Goal: Share content

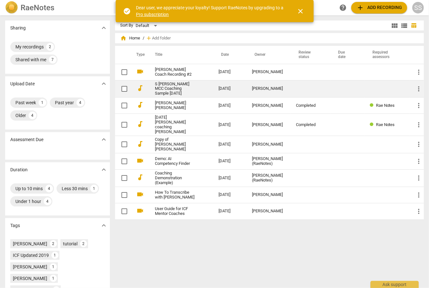
click at [169, 86] on link "S [PERSON_NAME] MCC Coaching Sample [DATE]" at bounding box center [175, 89] width 40 height 14
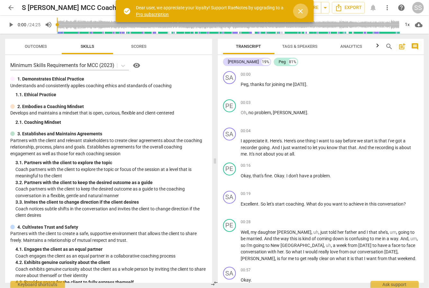
click at [301, 10] on span "close" at bounding box center [301, 11] width 8 height 8
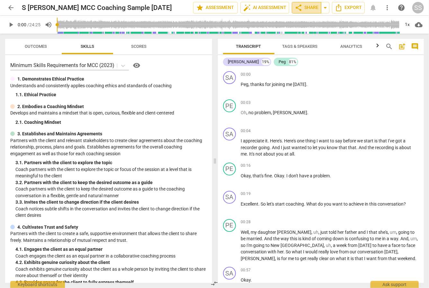
click at [311, 8] on span "share Share" at bounding box center [306, 8] width 24 height 8
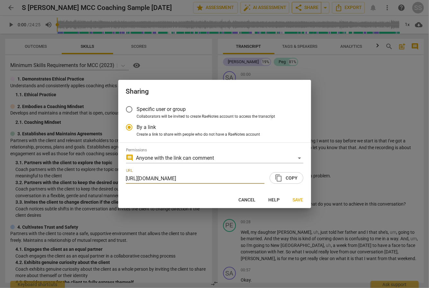
radio input "false"
click at [131, 108] on input "Specific user or group" at bounding box center [128, 109] width 15 height 15
radio input "false"
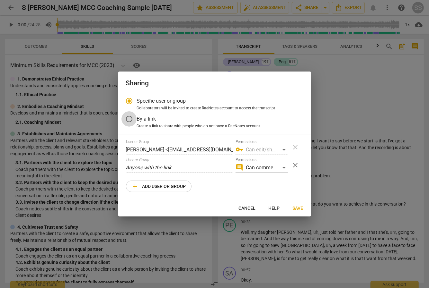
click at [129, 120] on input "By a link" at bounding box center [128, 118] width 15 height 15
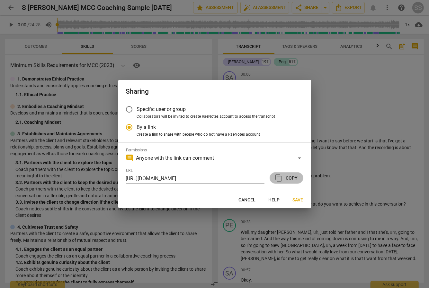
click at [290, 179] on span "content_copy Copy" at bounding box center [286, 178] width 23 height 8
click at [298, 202] on span "Save" at bounding box center [298, 200] width 11 height 6
radio input "false"
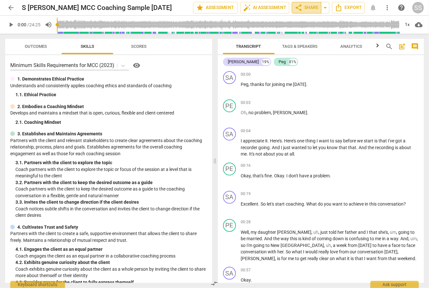
click at [312, 9] on span "share Share" at bounding box center [306, 8] width 24 height 8
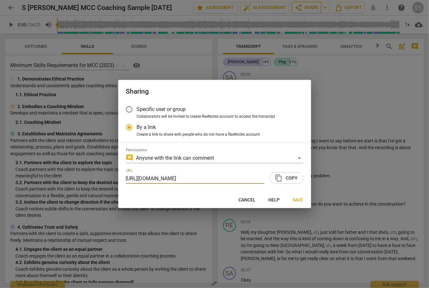
radio input "false"
click at [127, 108] on input "Specific user or group" at bounding box center [128, 109] width 15 height 15
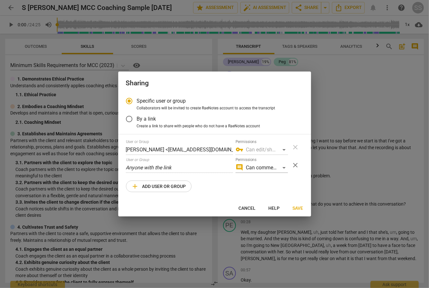
click at [246, 211] on span "Cancel" at bounding box center [247, 208] width 17 height 6
radio input "false"
